Goal: Navigation & Orientation: Find specific page/section

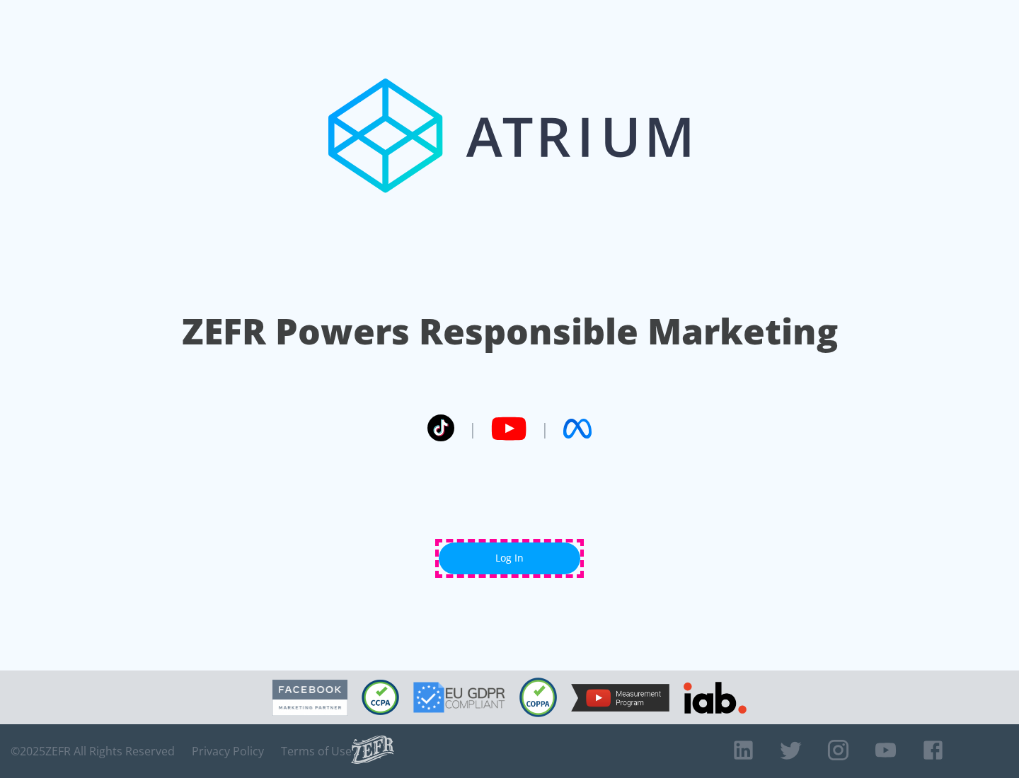
click at [509, 558] on link "Log In" at bounding box center [509, 559] width 141 height 32
